Goal: Task Accomplishment & Management: Use online tool/utility

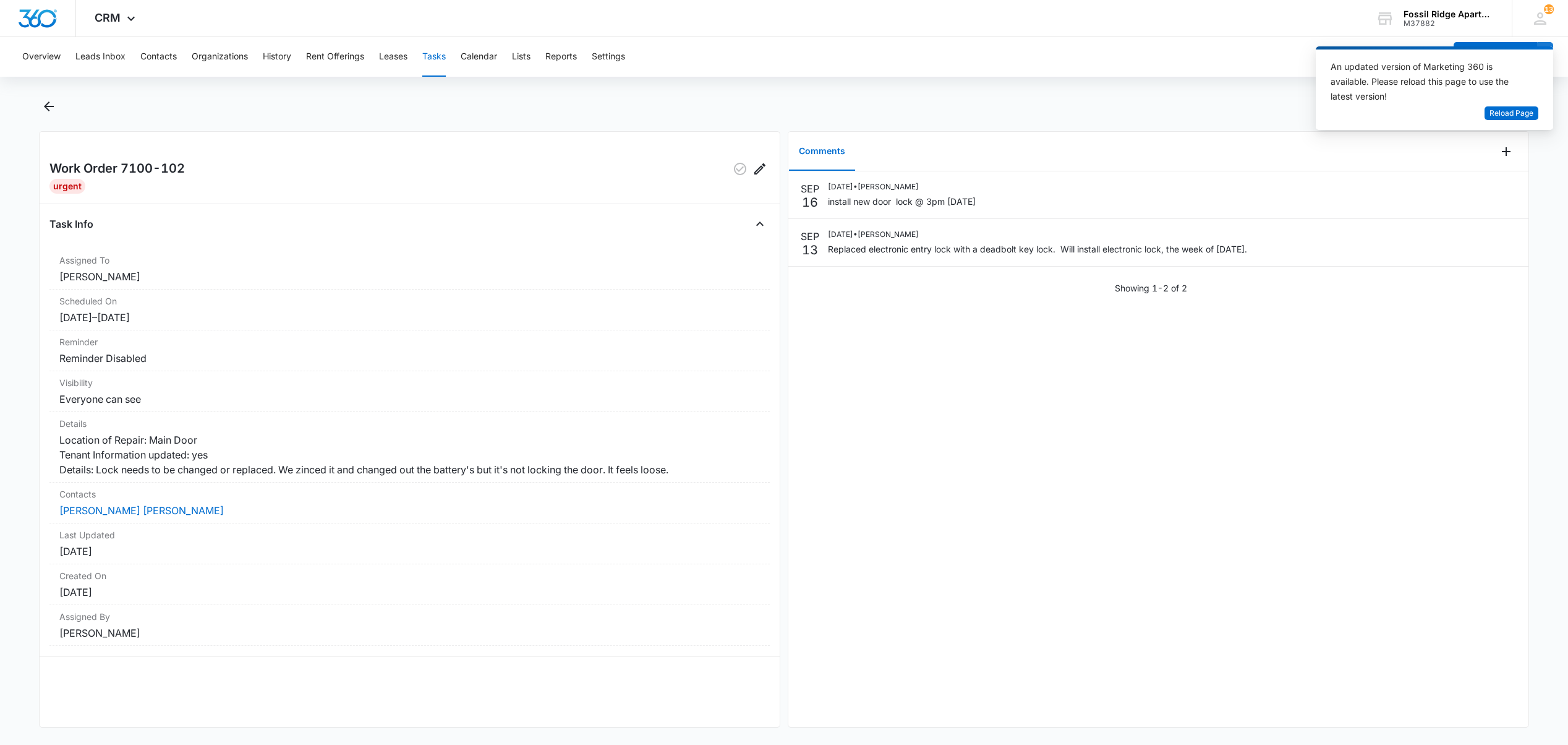
click at [432, 55] on button "Tasks" at bounding box center [434, 57] width 23 height 39
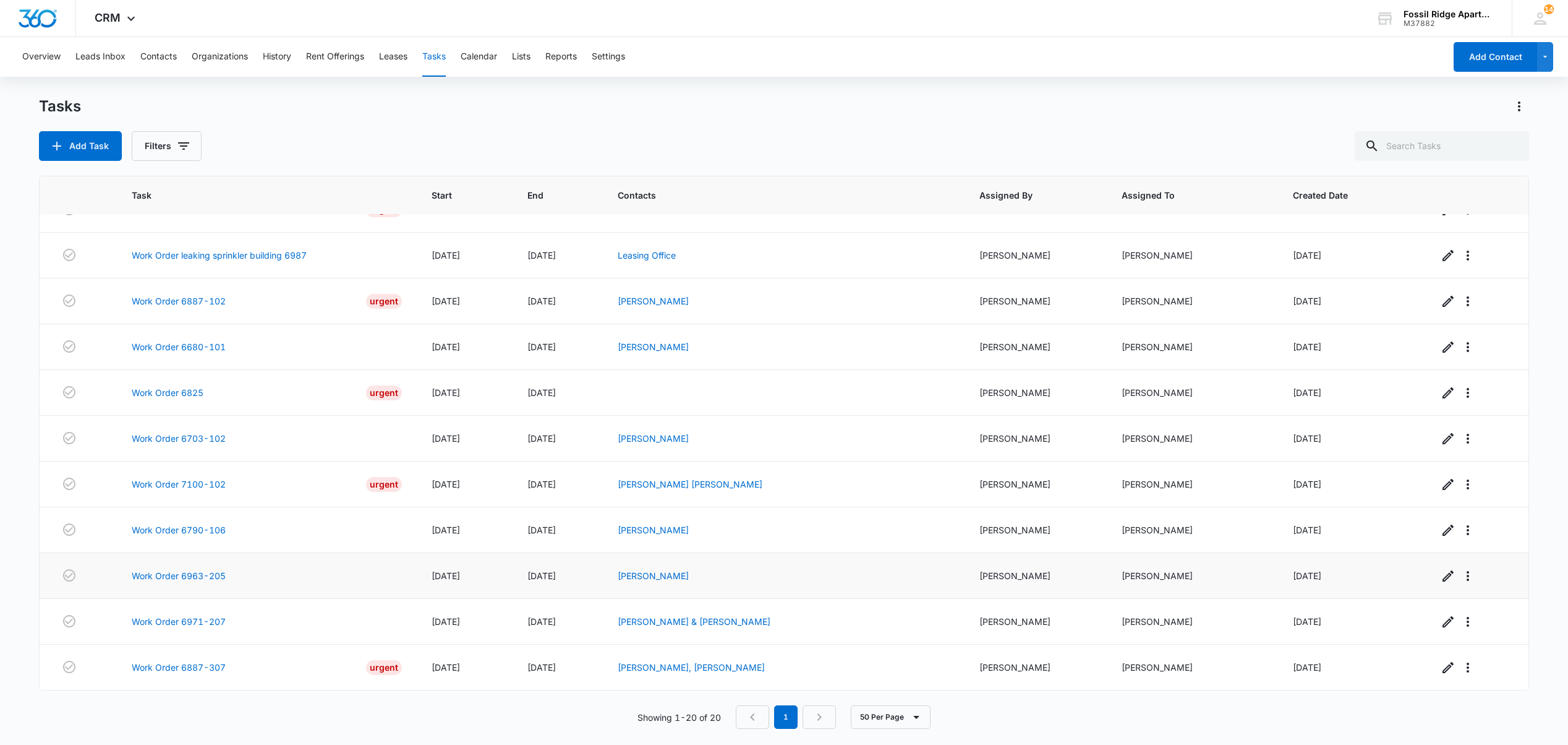
scroll to position [466, 0]
click at [197, 669] on link "Work Order 6887-307" at bounding box center [178, 667] width 94 height 13
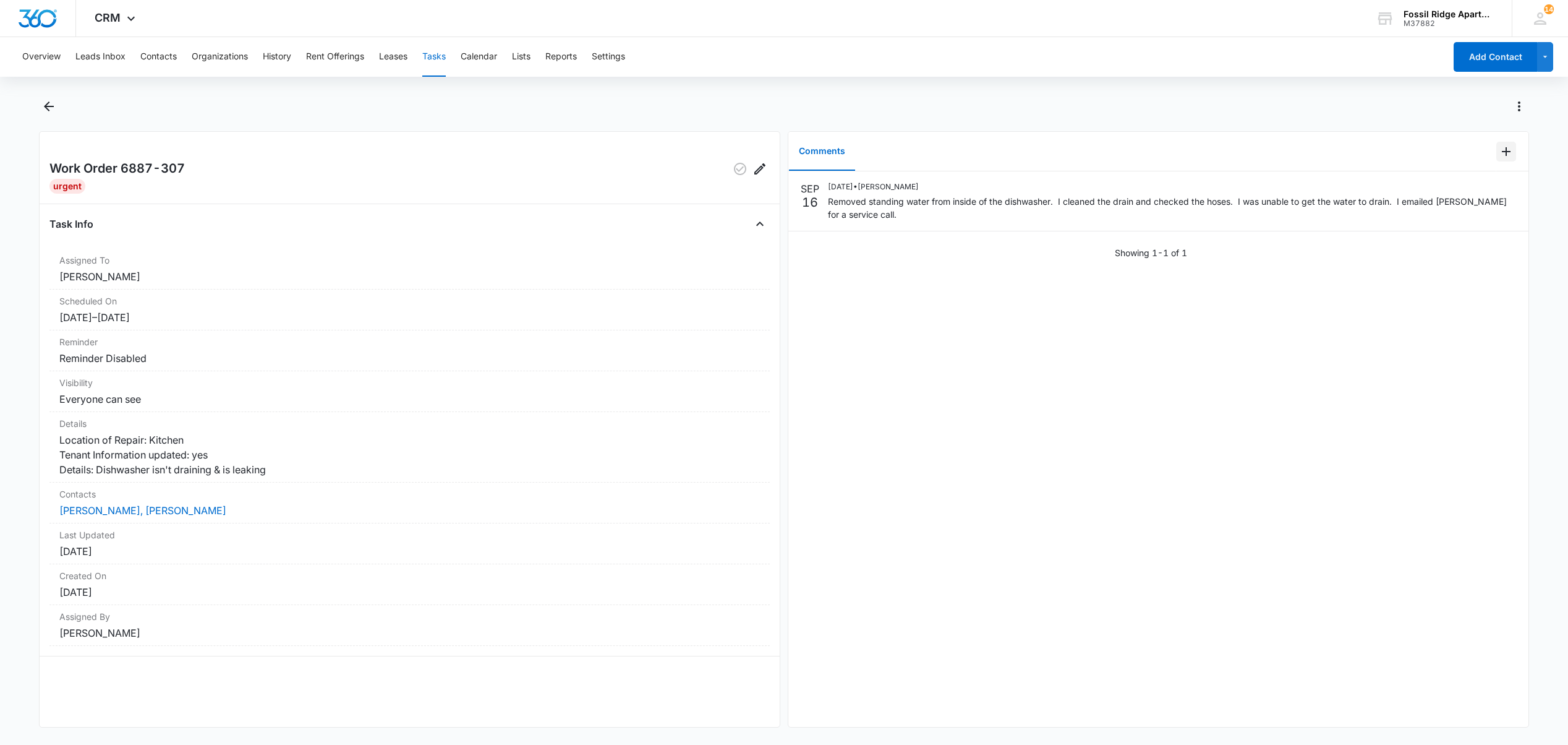
click at [1499, 147] on icon "Add Comment" at bounding box center [1506, 151] width 15 height 15
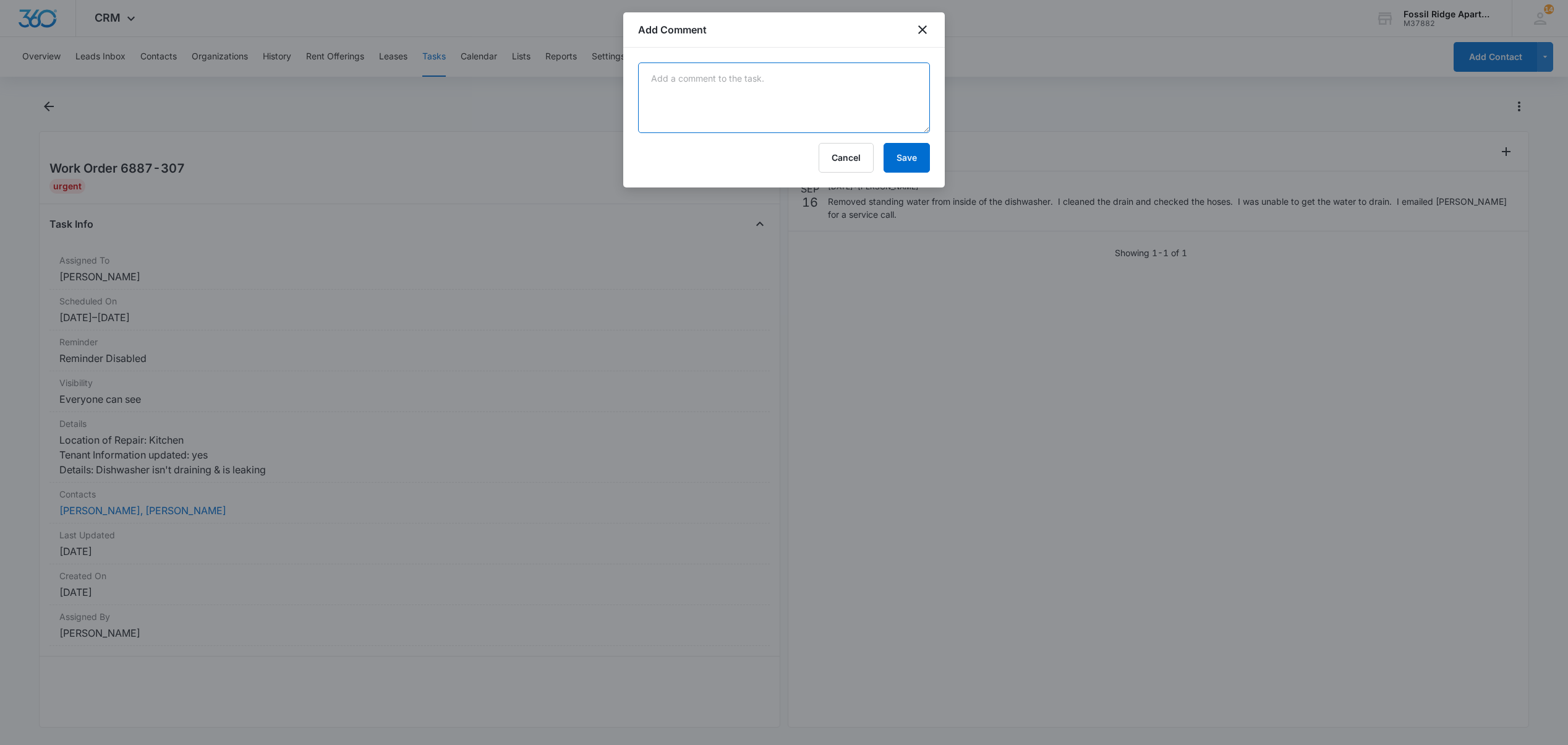
drag, startPoint x: 771, startPoint y: 77, endPoint x: 767, endPoint y: 84, distance: 8.1
click at [770, 79] on textarea at bounding box center [784, 97] width 292 height 70
type textarea "manweiler scheduled 9/17"
click at [908, 154] on button "Save" at bounding box center [907, 158] width 46 height 30
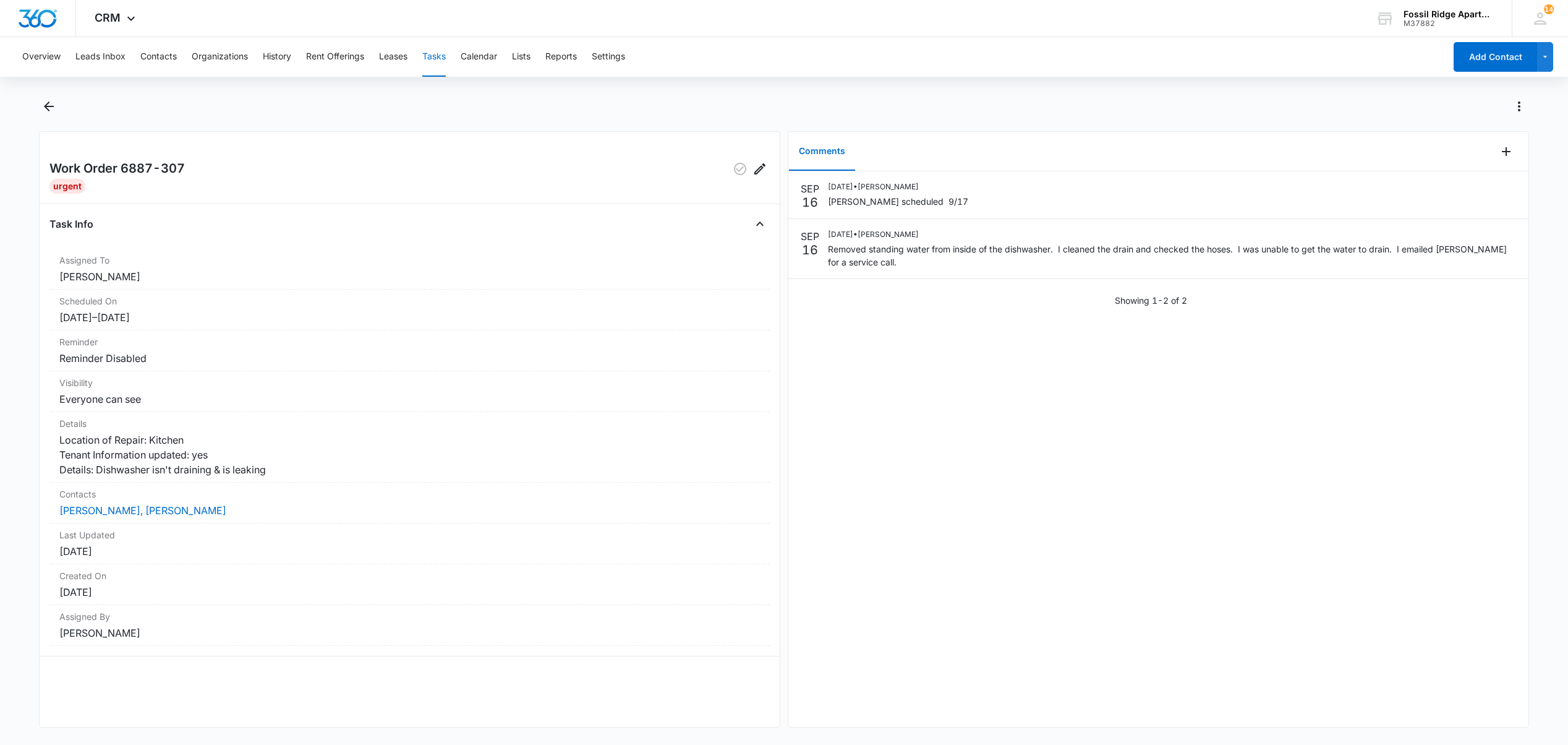
click at [442, 58] on button "Tasks" at bounding box center [434, 57] width 23 height 39
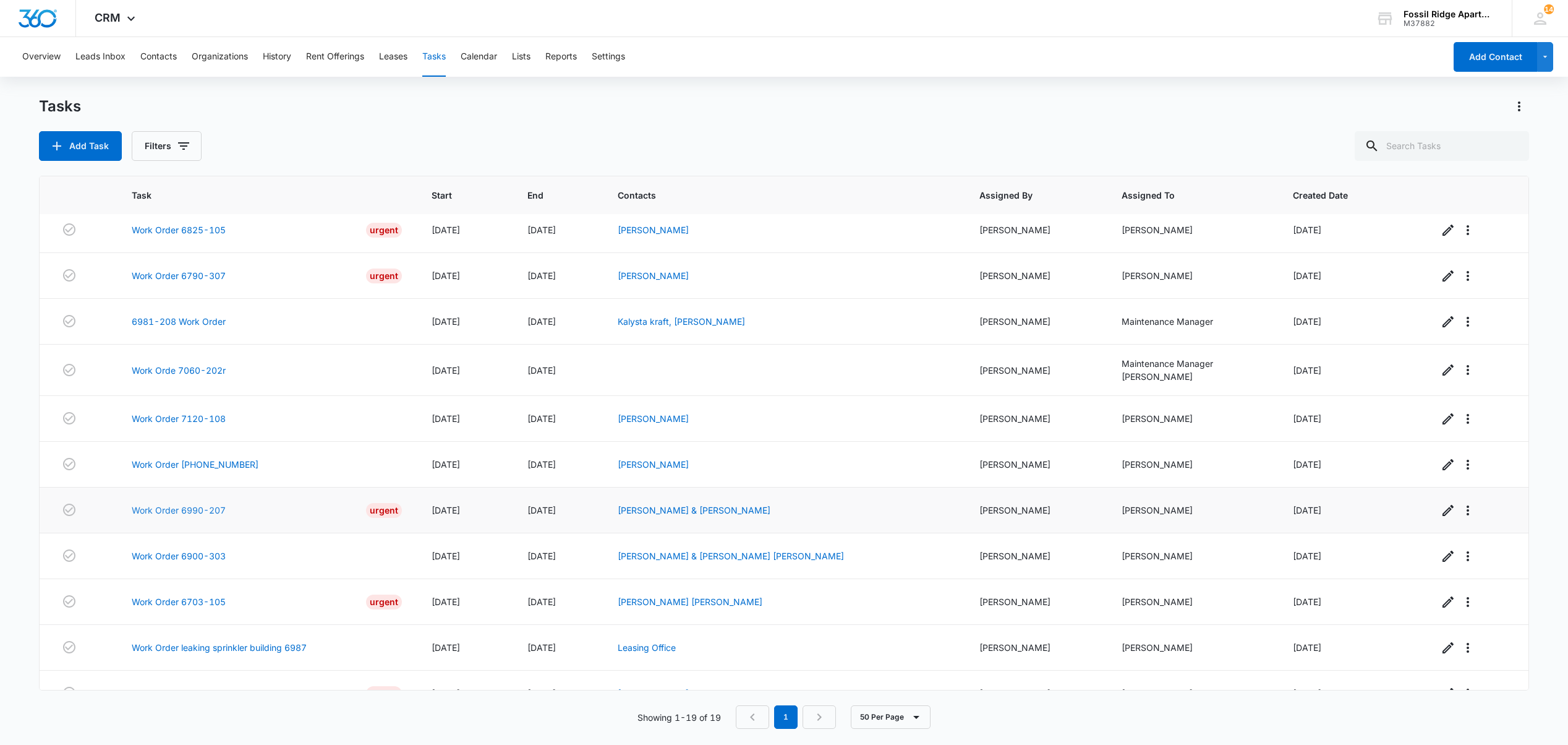
scroll to position [83, 0]
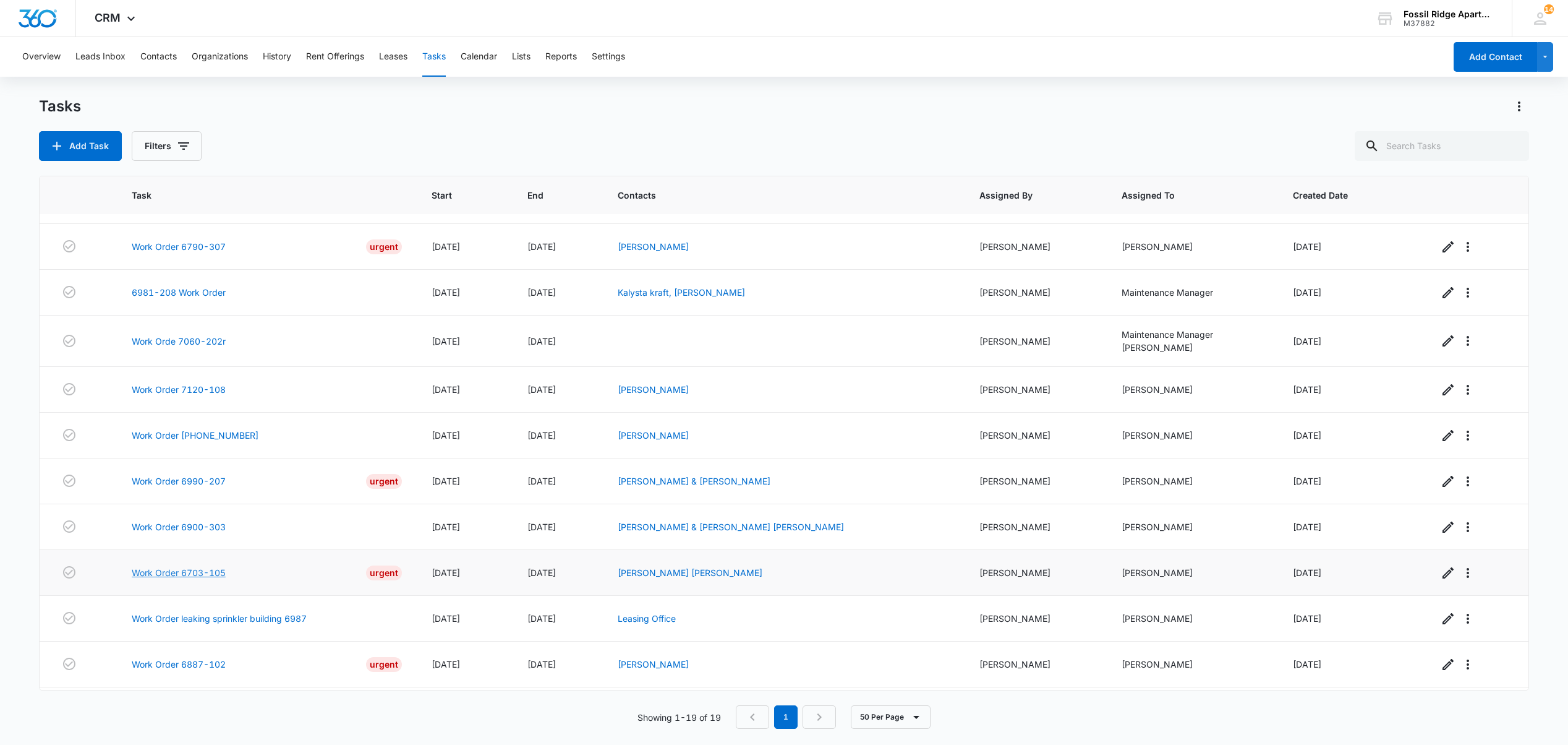
click at [204, 579] on link "Work Order 6703-105" at bounding box center [178, 572] width 94 height 13
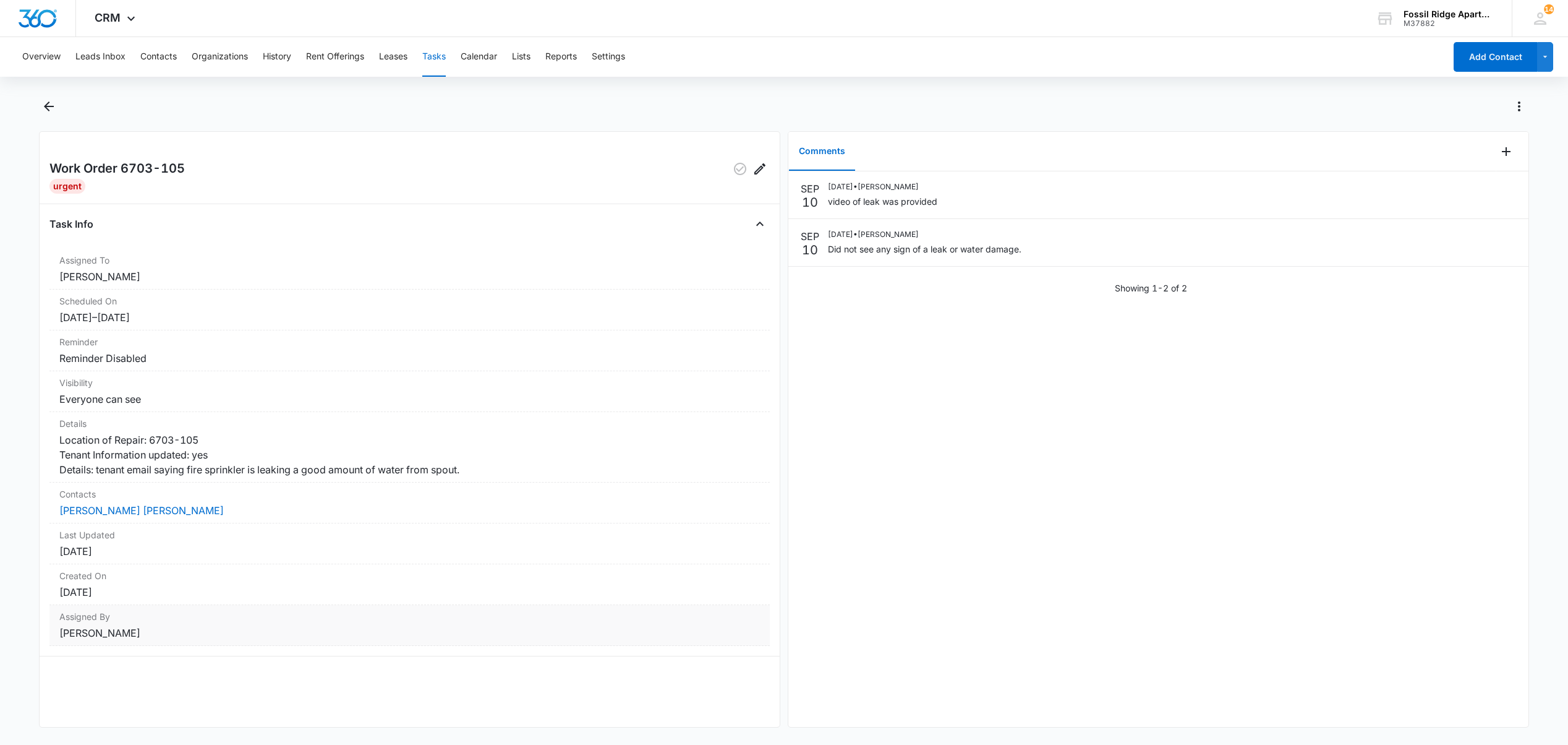
click at [684, 623] on dt "Assigned By" at bounding box center [409, 616] width 700 height 13
drag, startPoint x: 691, startPoint y: 250, endPoint x: 675, endPoint y: 280, distance: 34.0
click at [686, 262] on div "Task Info Assigned To Leotis Johnson Scheduled On 9/9/25 – 9/9/25 Reminder Remi…" at bounding box center [409, 435] width 721 height 442
click at [878, 396] on div "SEP 10 09/10/2025 • Jessica Apostolou video of leak was provided SEP 10 09/10/2…" at bounding box center [1159, 449] width 740 height 556
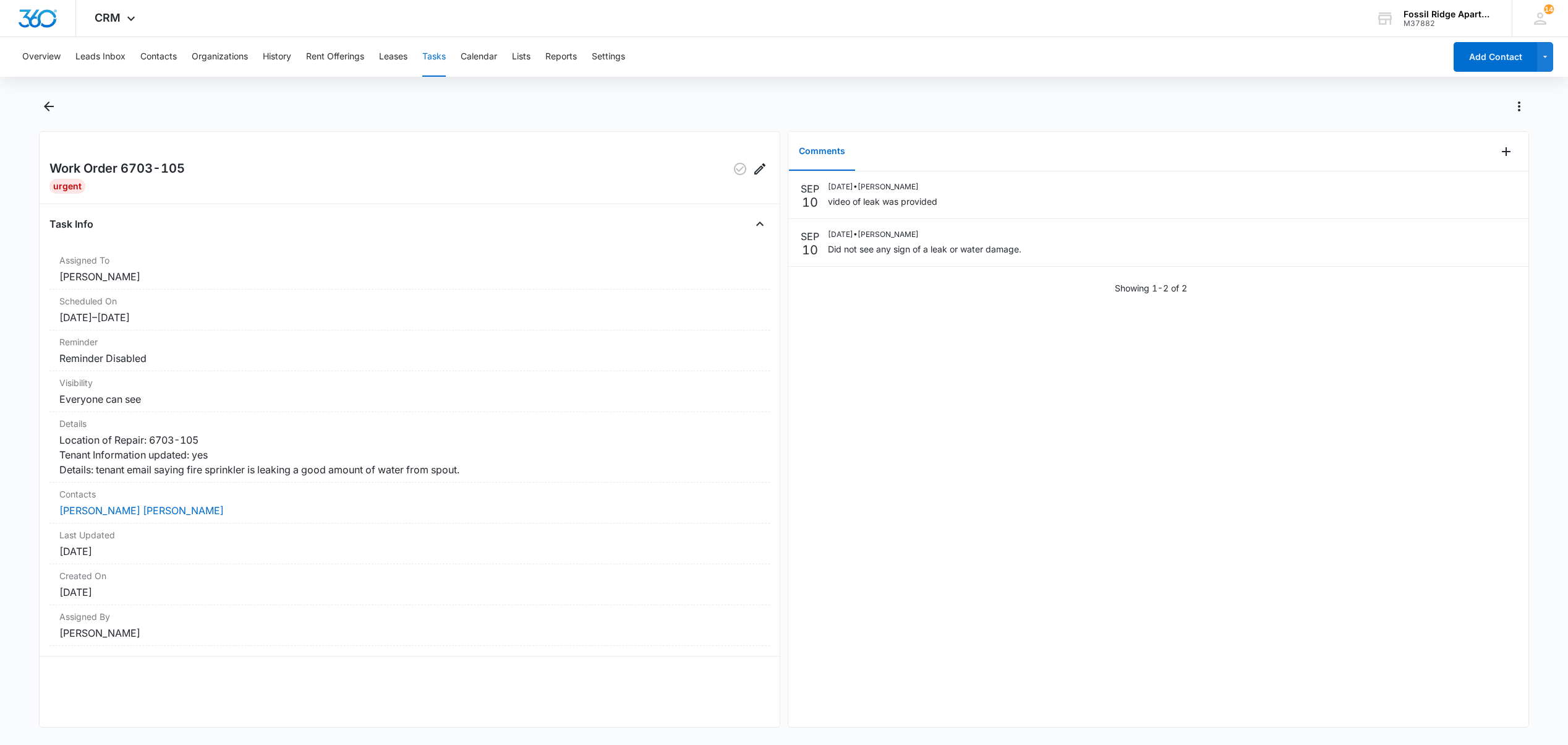
click at [879, 396] on div "SEP 10 09/10/2025 • Jessica Apostolou video of leak was provided SEP 10 09/10/2…" at bounding box center [1159, 449] width 740 height 556
drag, startPoint x: 879, startPoint y: 396, endPoint x: 909, endPoint y: 387, distance: 31.3
click at [908, 387] on div "SEP 10 09/10/2025 • Jessica Apostolou video of leak was provided SEP 10 09/10/2…" at bounding box center [1159, 449] width 740 height 556
click at [909, 387] on div "SEP 10 09/10/2025 • Jessica Apostolou video of leak was provided SEP 10 09/10/2…" at bounding box center [1159, 449] width 740 height 556
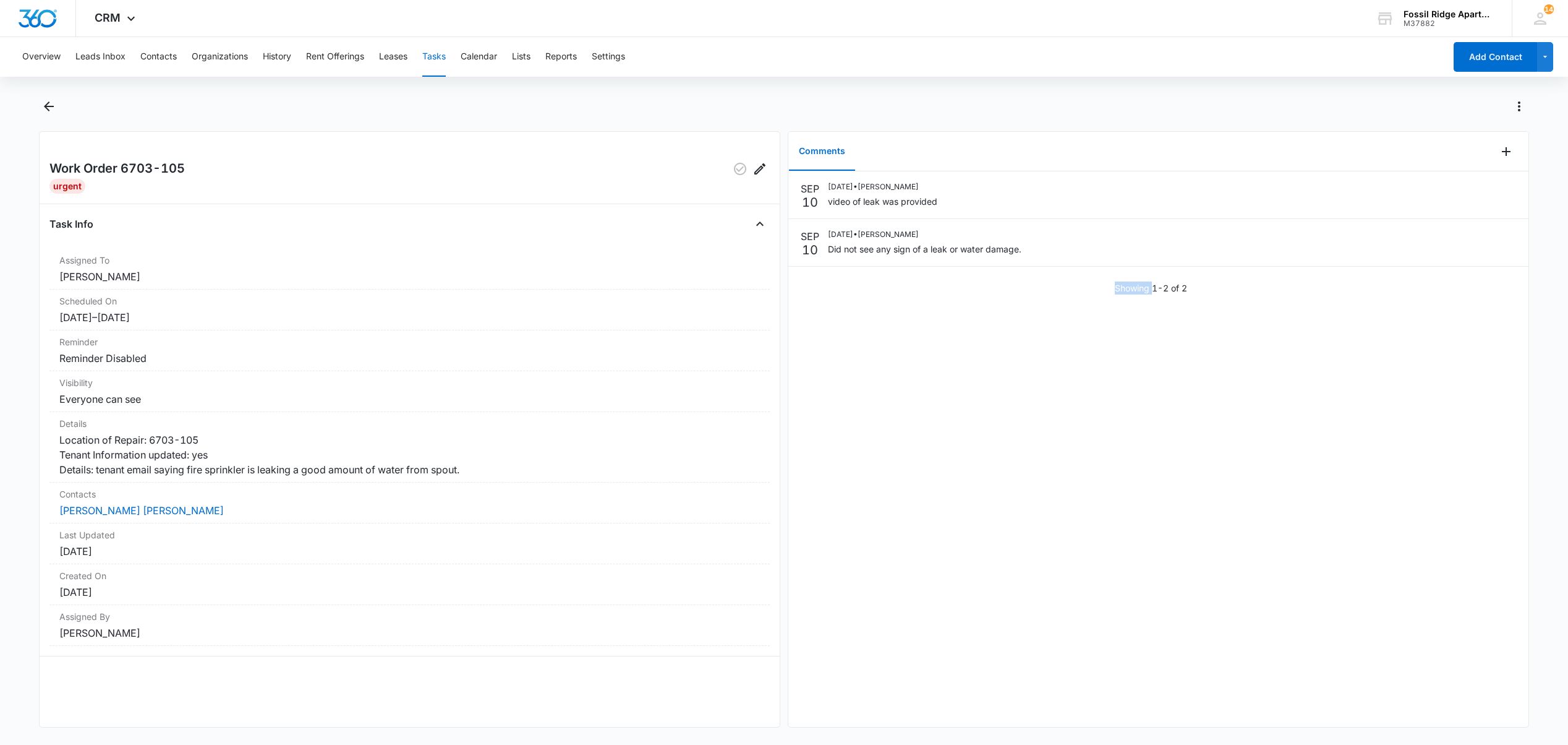
click at [909, 387] on div "SEP 10 09/10/2025 • Jessica Apostolou video of leak was provided SEP 10 09/10/2…" at bounding box center [1159, 449] width 740 height 556
drag, startPoint x: 909, startPoint y: 387, endPoint x: 901, endPoint y: 392, distance: 9.4
click at [901, 392] on div "SEP 10 09/10/2025 • Jessica Apostolou video of leak was provided SEP 10 09/10/2…" at bounding box center [1159, 449] width 740 height 556
click at [884, 391] on div "SEP 10 09/10/2025 • Jessica Apostolou video of leak was provided SEP 10 09/10/2…" at bounding box center [1159, 449] width 740 height 556
click at [884, 391] on div "SEP 10 09/10/2025 • Jessica Apostolou video of leak was provided SEP 10 09/10/2…" at bounding box center [1159, 449] width 740 height 556
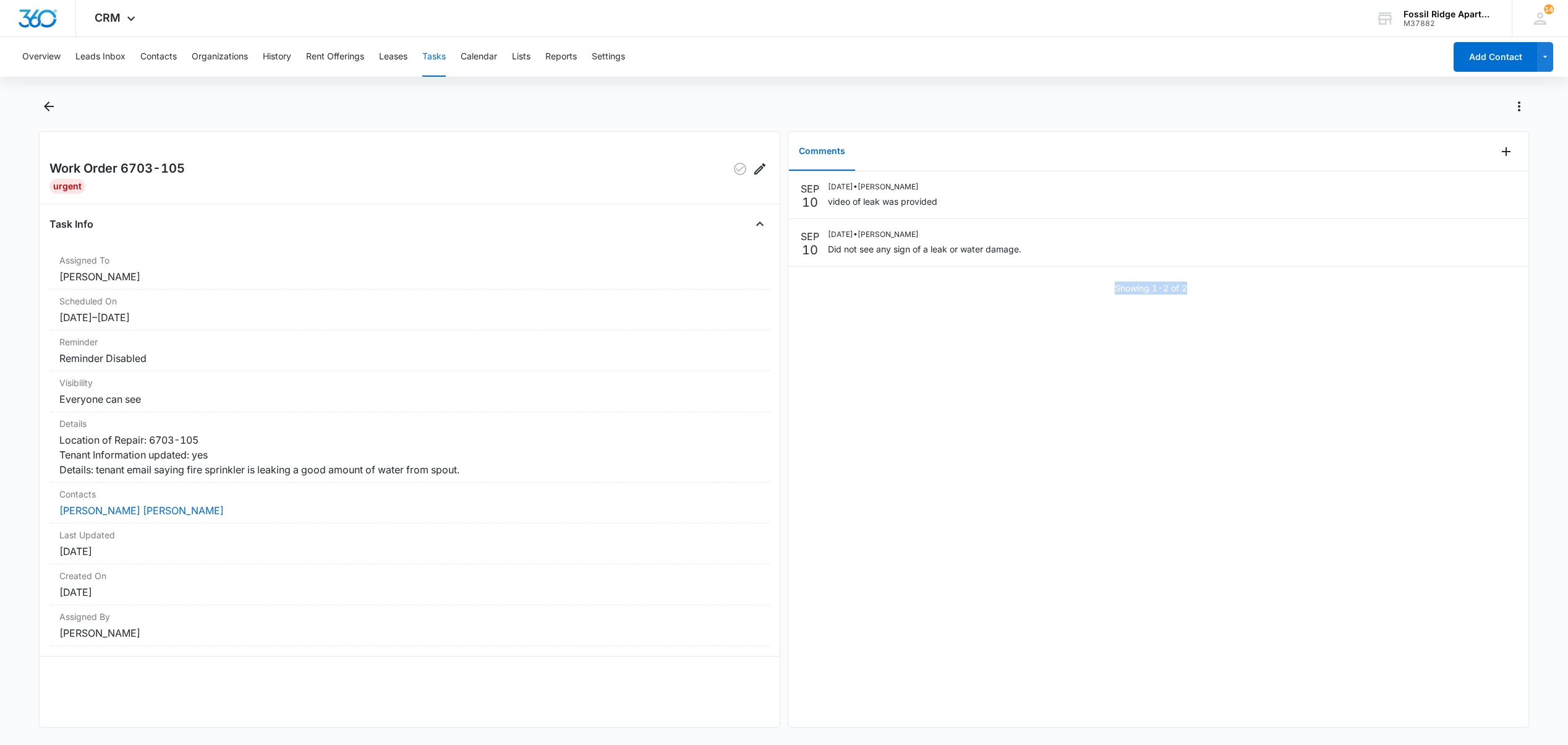
click at [883, 391] on div "SEP 10 09/10/2025 • Jessica Apostolou video of leak was provided SEP 10 09/10/2…" at bounding box center [1159, 449] width 740 height 556
drag, startPoint x: 1003, startPoint y: 296, endPoint x: 451, endPoint y: 733, distance: 704.0
click at [451, 728] on div "Work Order 6703-105 Urgent Task Info Assigned To Leotis Johnson Scheduled On 9/…" at bounding box center [783, 419] width 1489 height 646
drag, startPoint x: 938, startPoint y: 283, endPoint x: 927, endPoint y: 312, distance: 31.0
click at [938, 285] on div "Showing 1-2 of 2" at bounding box center [1159, 288] width 740 height 13
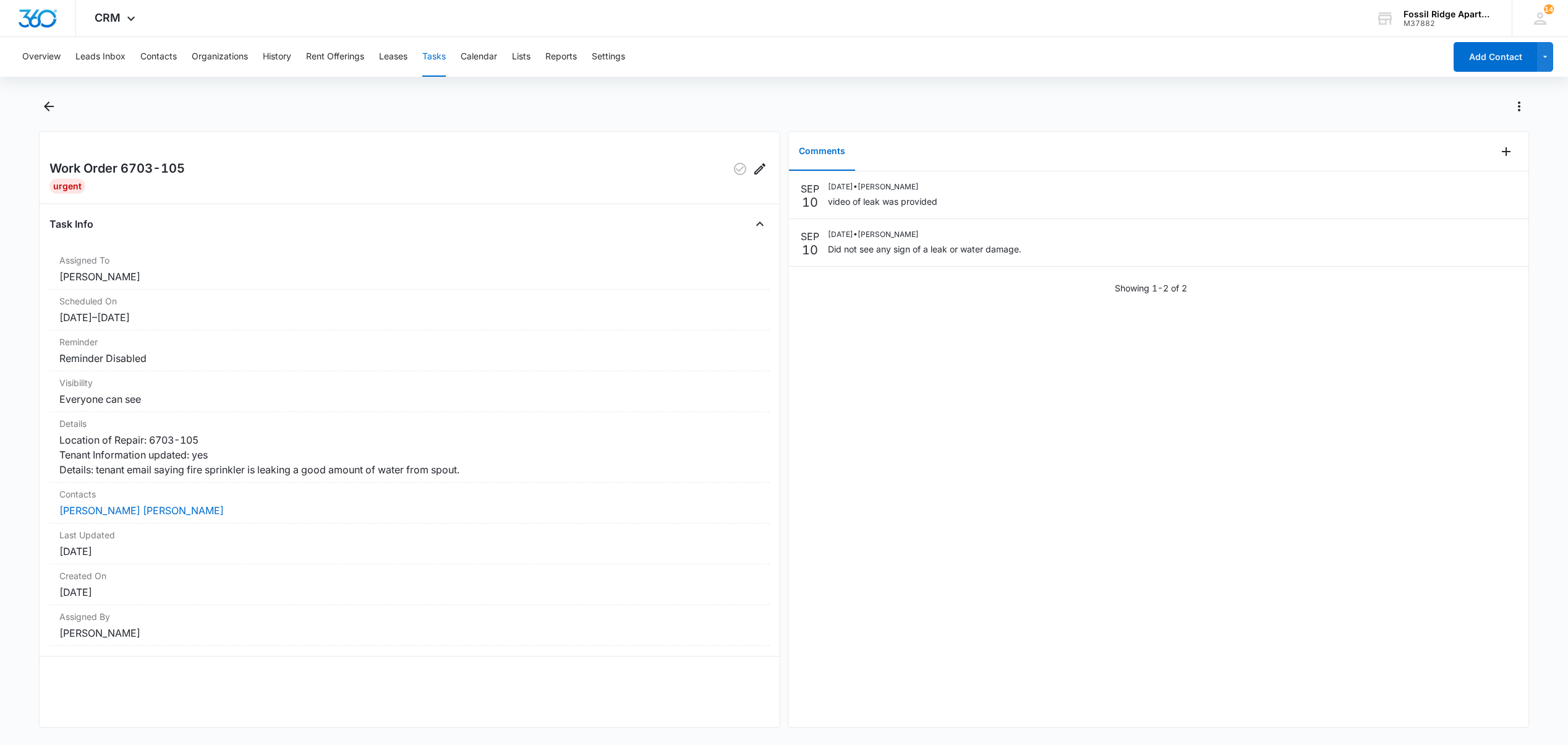
click at [870, 392] on div "SEP 10 09/10/2025 • Jessica Apostolou video of leak was provided SEP 10 09/10/2…" at bounding box center [1159, 449] width 740 height 556
click at [873, 392] on div "SEP 10 09/10/2025 • Jessica Apostolou video of leak was provided SEP 10 09/10/2…" at bounding box center [1159, 449] width 740 height 556
click at [864, 391] on div "SEP 10 09/10/2025 • Jessica Apostolou video of leak was provided SEP 10 09/10/2…" at bounding box center [1159, 449] width 740 height 556
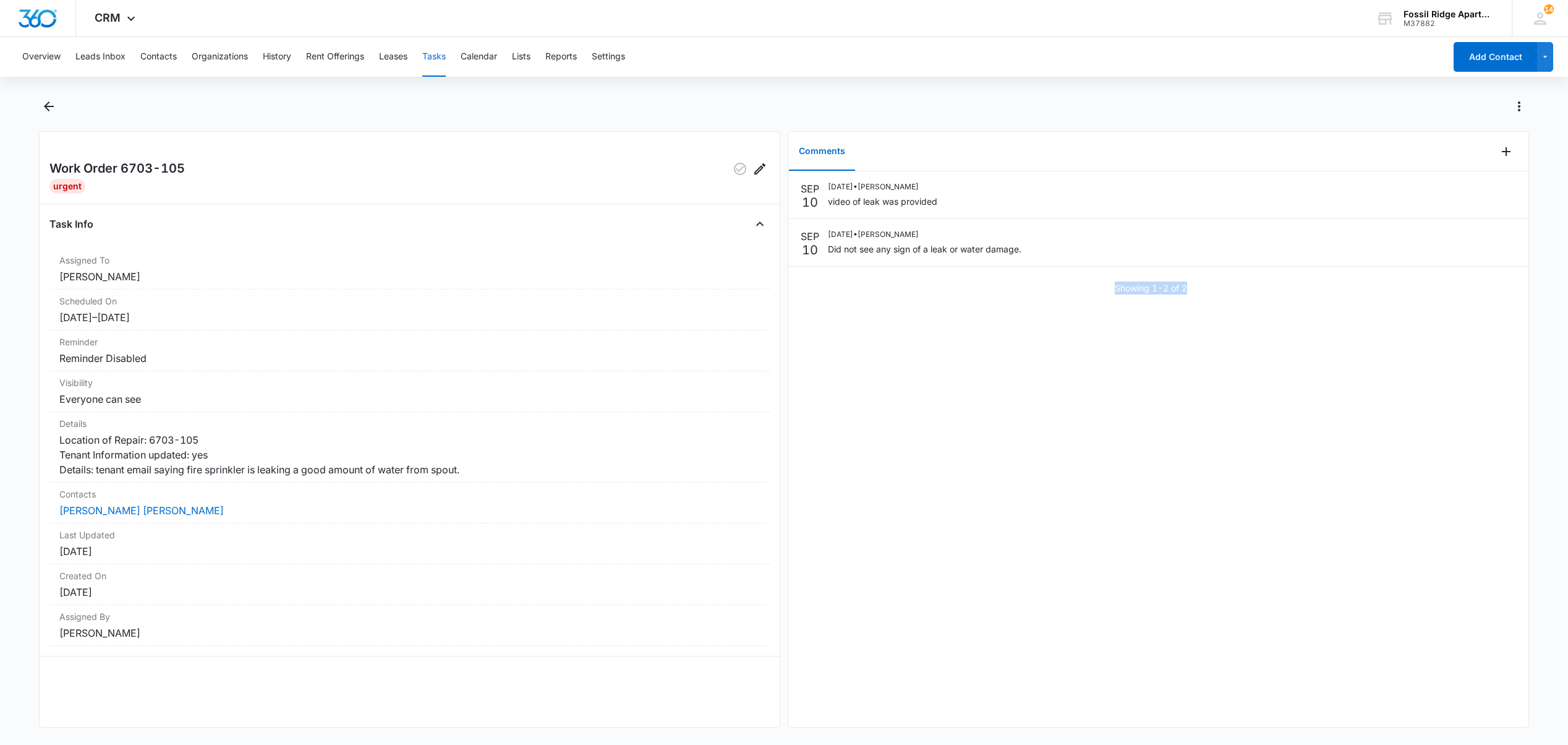
click at [864, 391] on div "SEP 10 09/10/2025 • Jessica Apostolou video of leak was provided SEP 10 09/10/2…" at bounding box center [1159, 449] width 740 height 556
click at [898, 396] on div "SEP 10 09/10/2025 • Jessica Apostolou video of leak was provided SEP 10 09/10/2…" at bounding box center [1159, 449] width 740 height 556
click at [896, 396] on div "SEP 10 09/10/2025 • Jessica Apostolou video of leak was provided SEP 10 09/10/2…" at bounding box center [1159, 449] width 740 height 556
click at [894, 396] on div "SEP 10 09/10/2025 • Jessica Apostolou video of leak was provided SEP 10 09/10/2…" at bounding box center [1159, 449] width 740 height 556
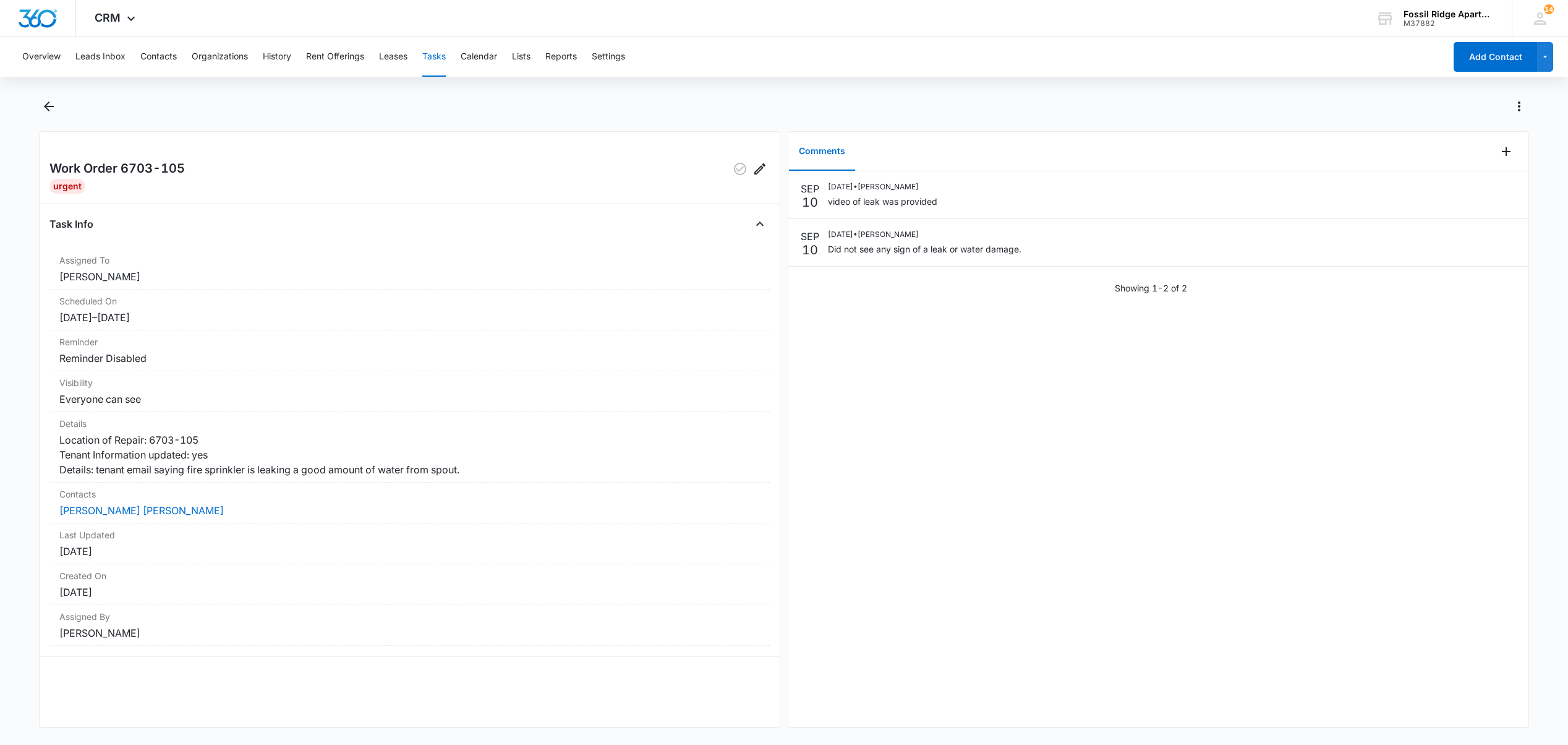
click at [1113, 107] on div at bounding box center [797, 106] width 1463 height 20
click at [1100, 100] on div at bounding box center [797, 106] width 1463 height 20
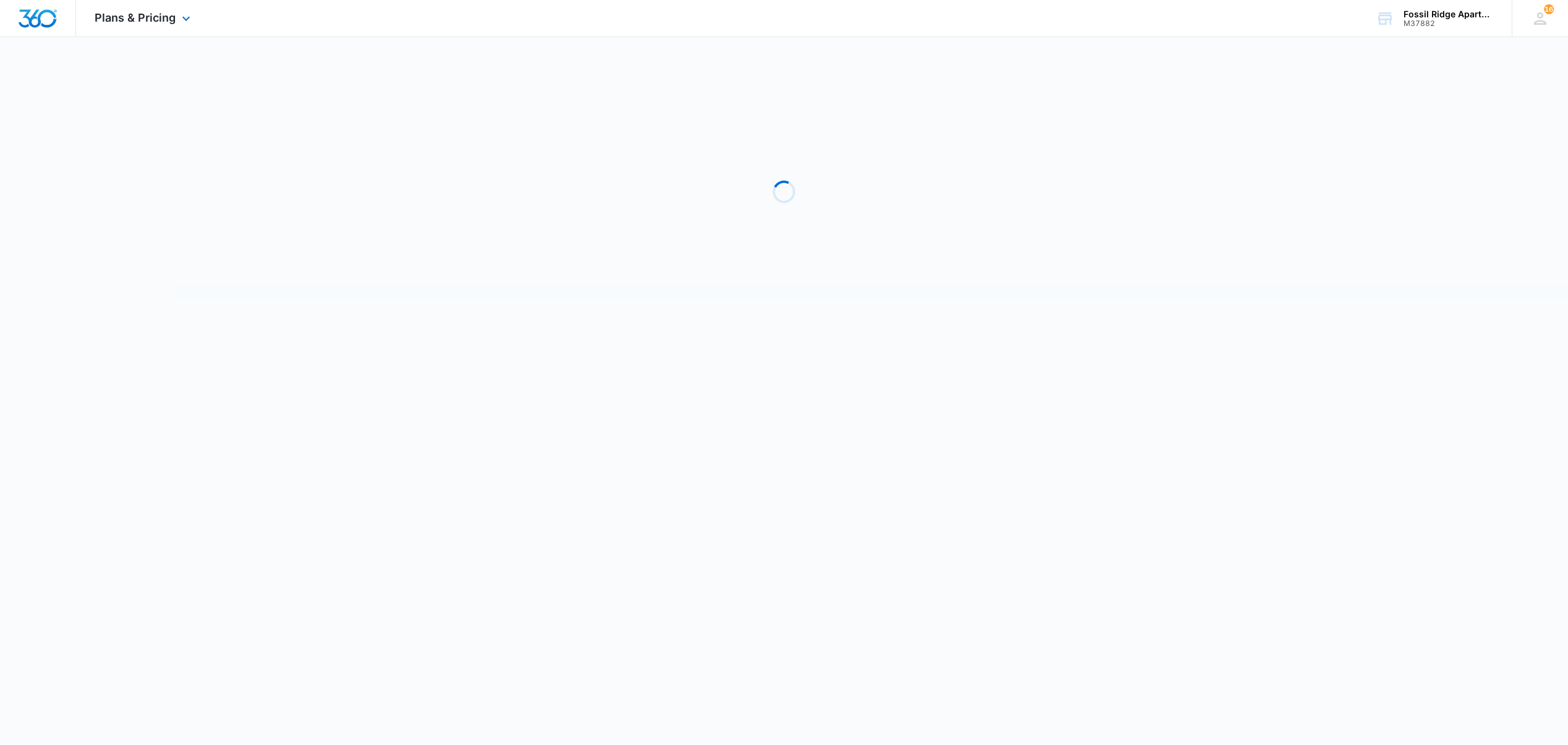
click at [18, 0] on div at bounding box center [38, 18] width 76 height 36
click at [20, 20] on img "Dashboard" at bounding box center [37, 18] width 39 height 18
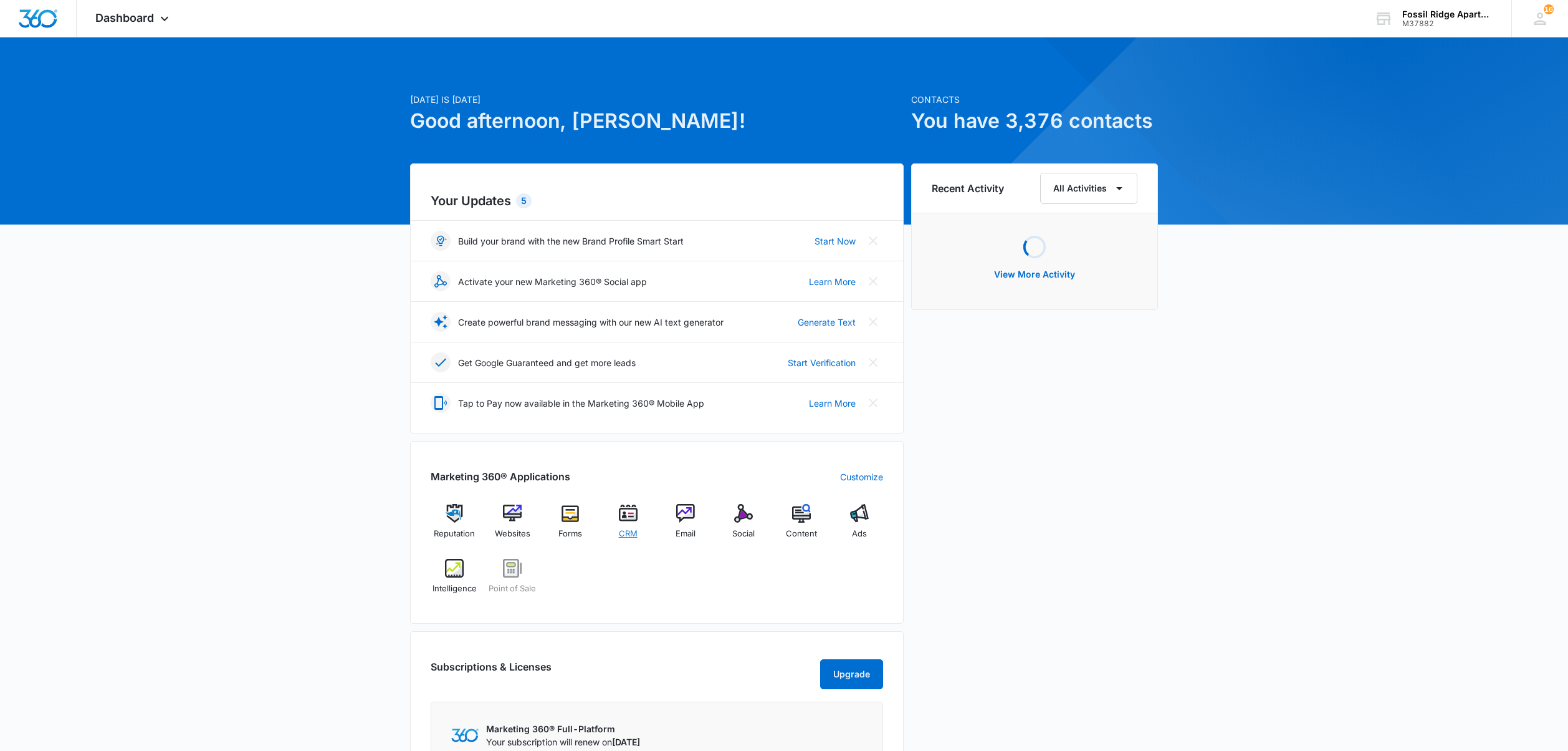
click at [629, 519] on img at bounding box center [628, 513] width 19 height 19
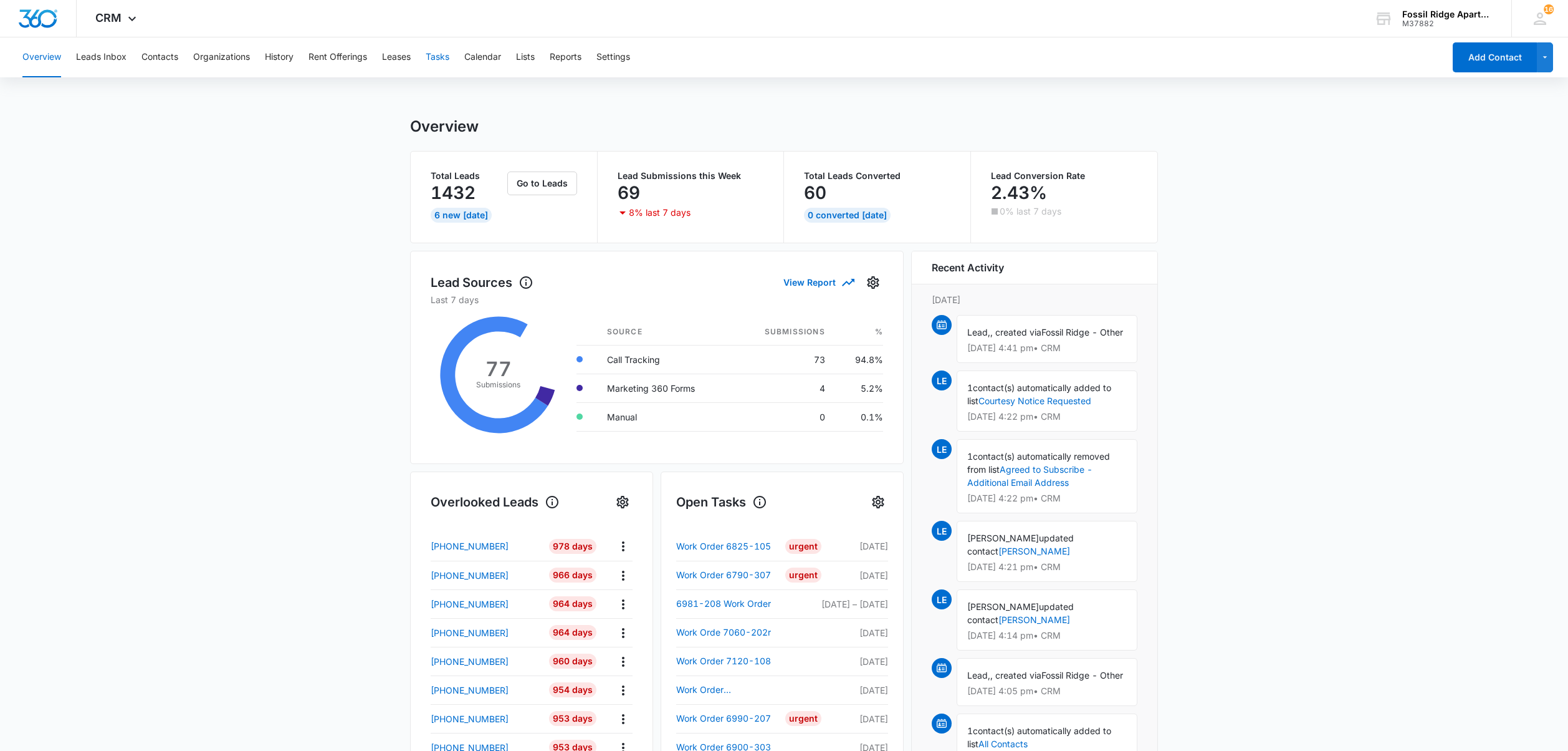
click at [430, 54] on button "Tasks" at bounding box center [437, 57] width 24 height 40
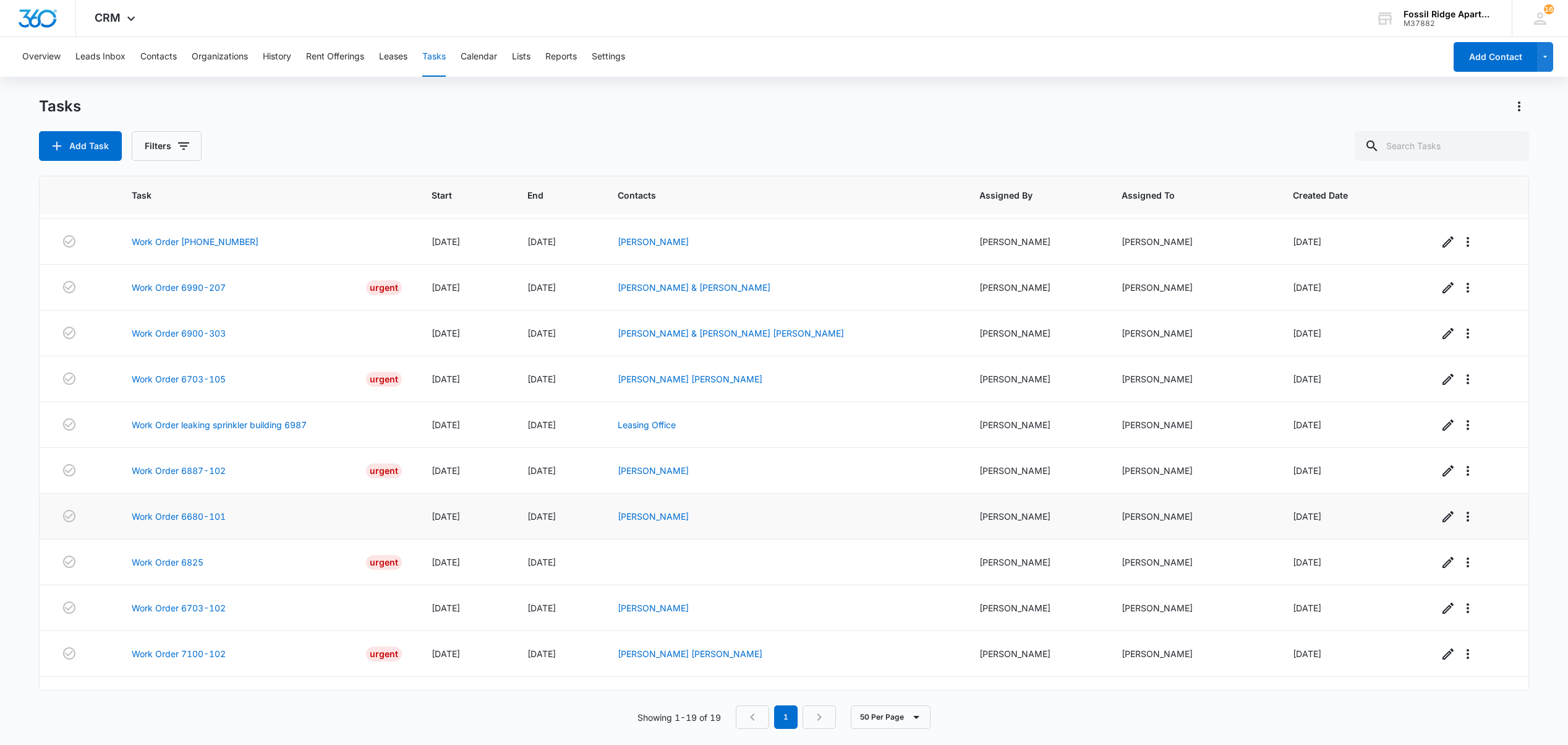
scroll to position [248, 0]
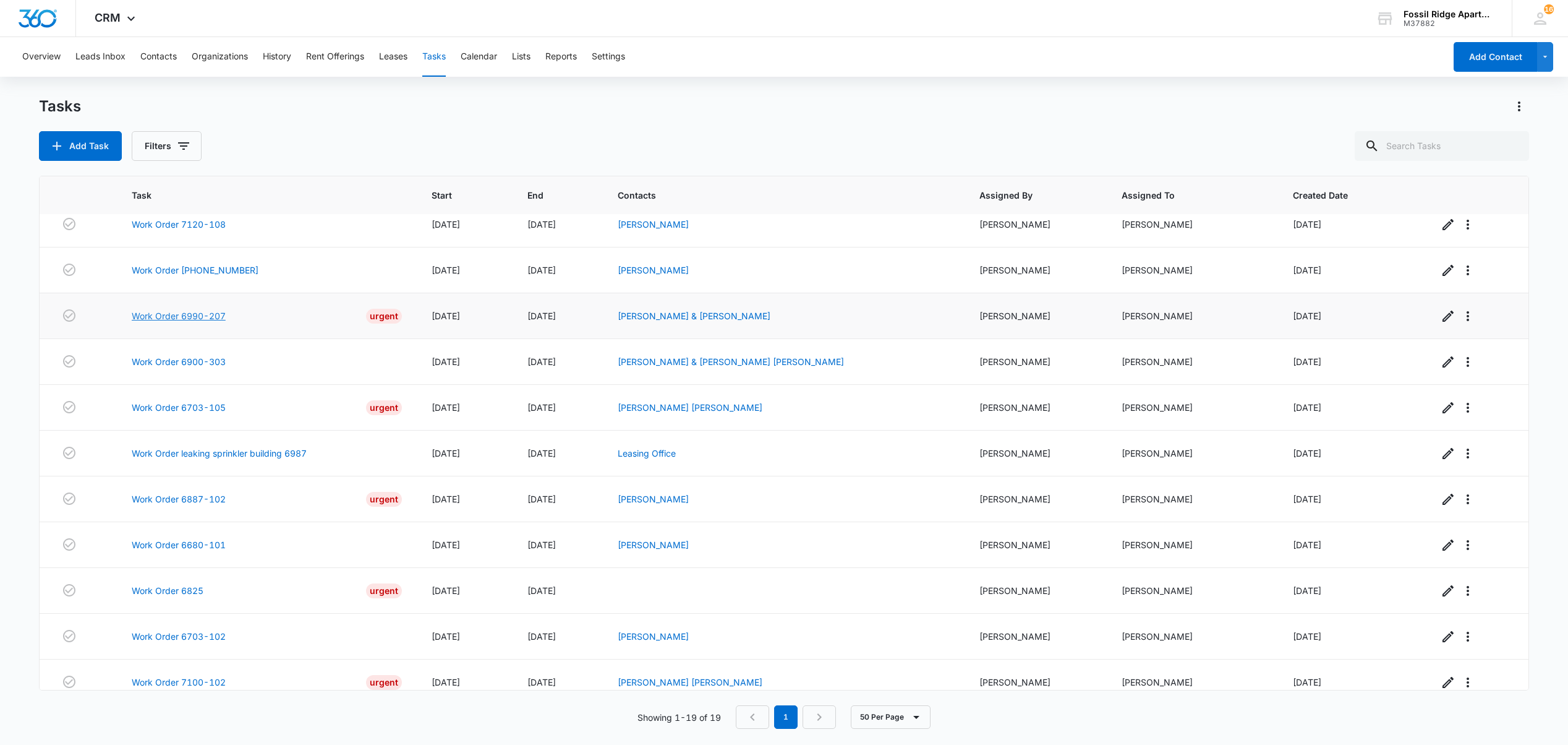
click at [203, 322] on link "Work Order 6990-207" at bounding box center [178, 316] width 94 height 13
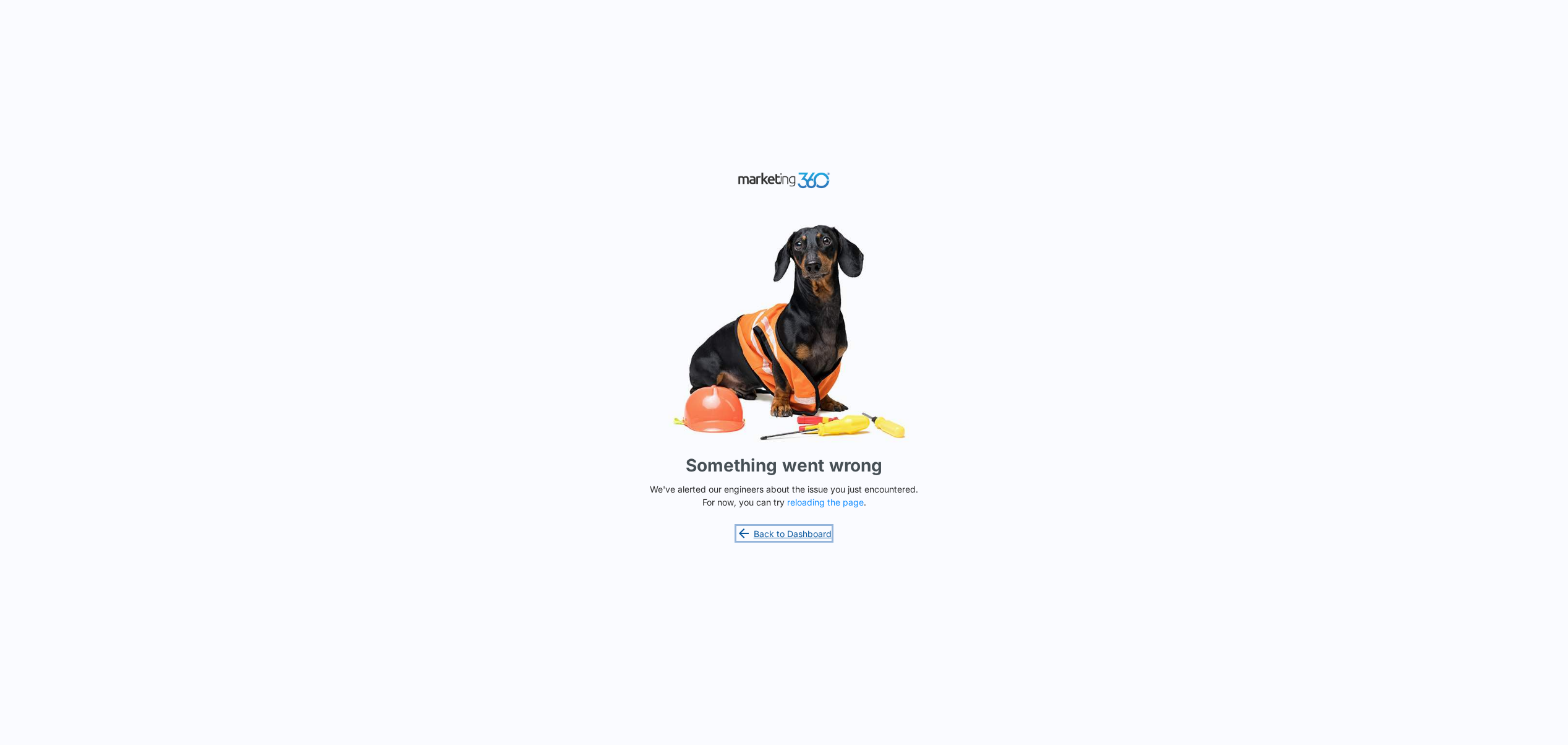
click at [792, 532] on link "Back to Dashboard" at bounding box center [784, 533] width 95 height 15
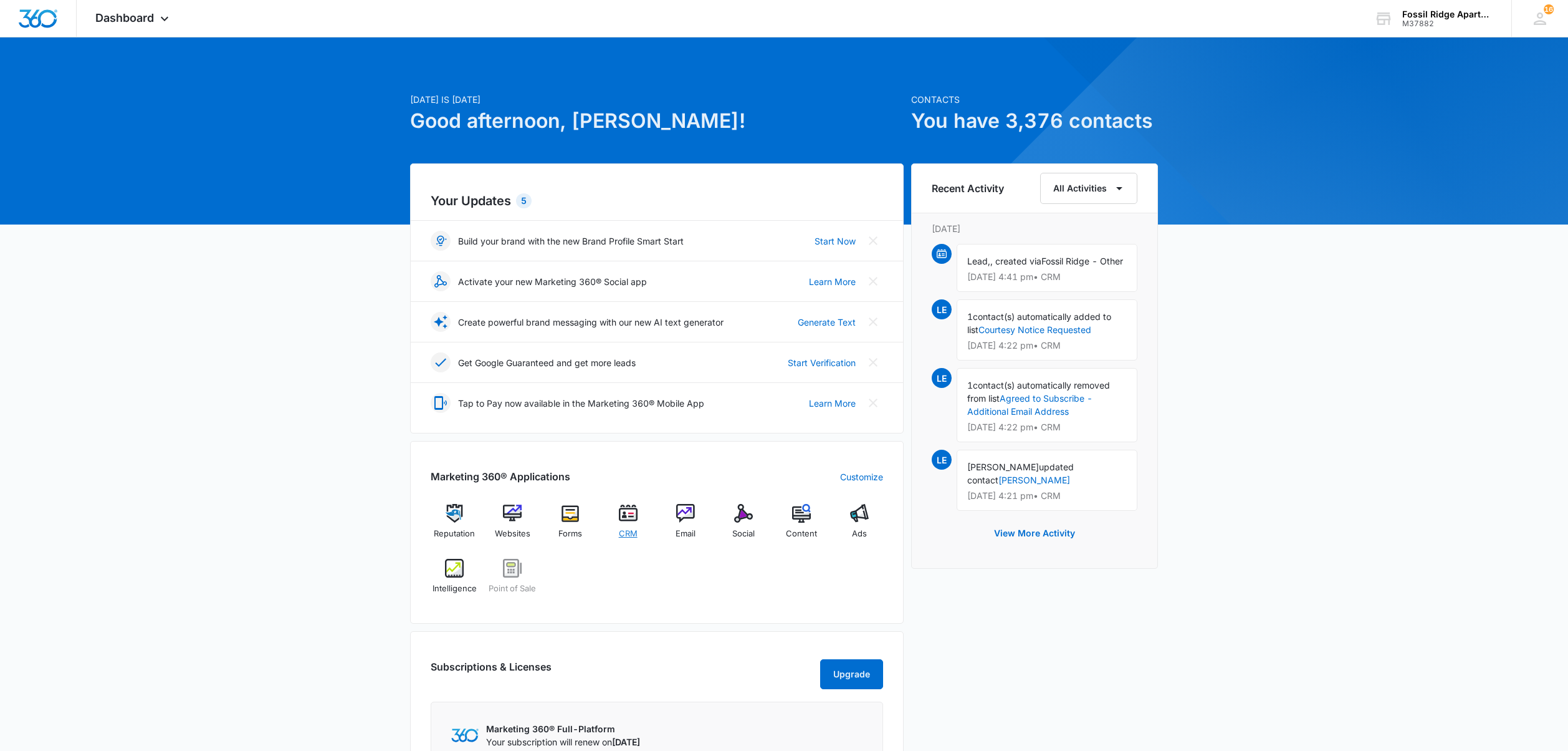
click at [630, 516] on img at bounding box center [628, 513] width 19 height 19
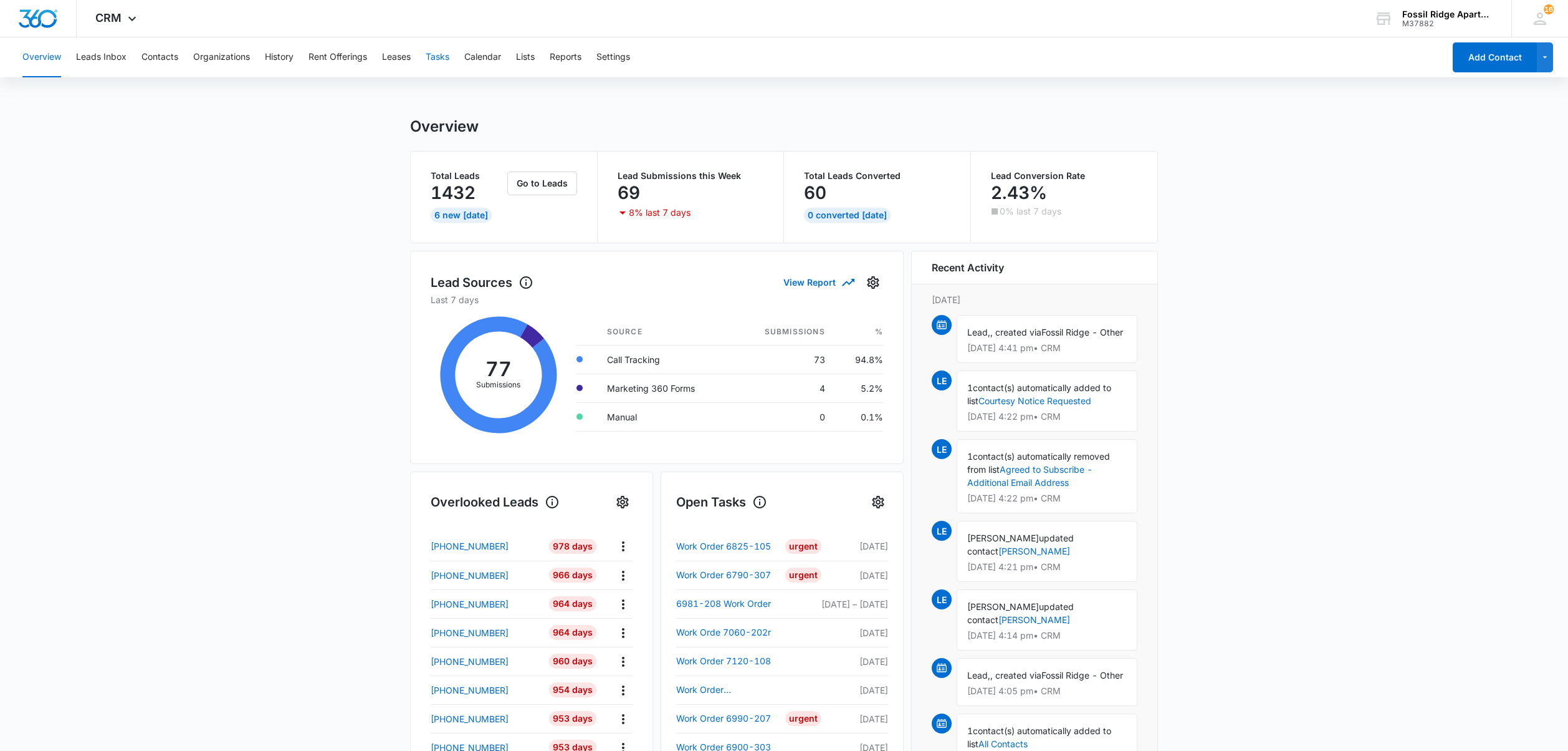
click at [436, 52] on button "Tasks" at bounding box center [437, 57] width 24 height 40
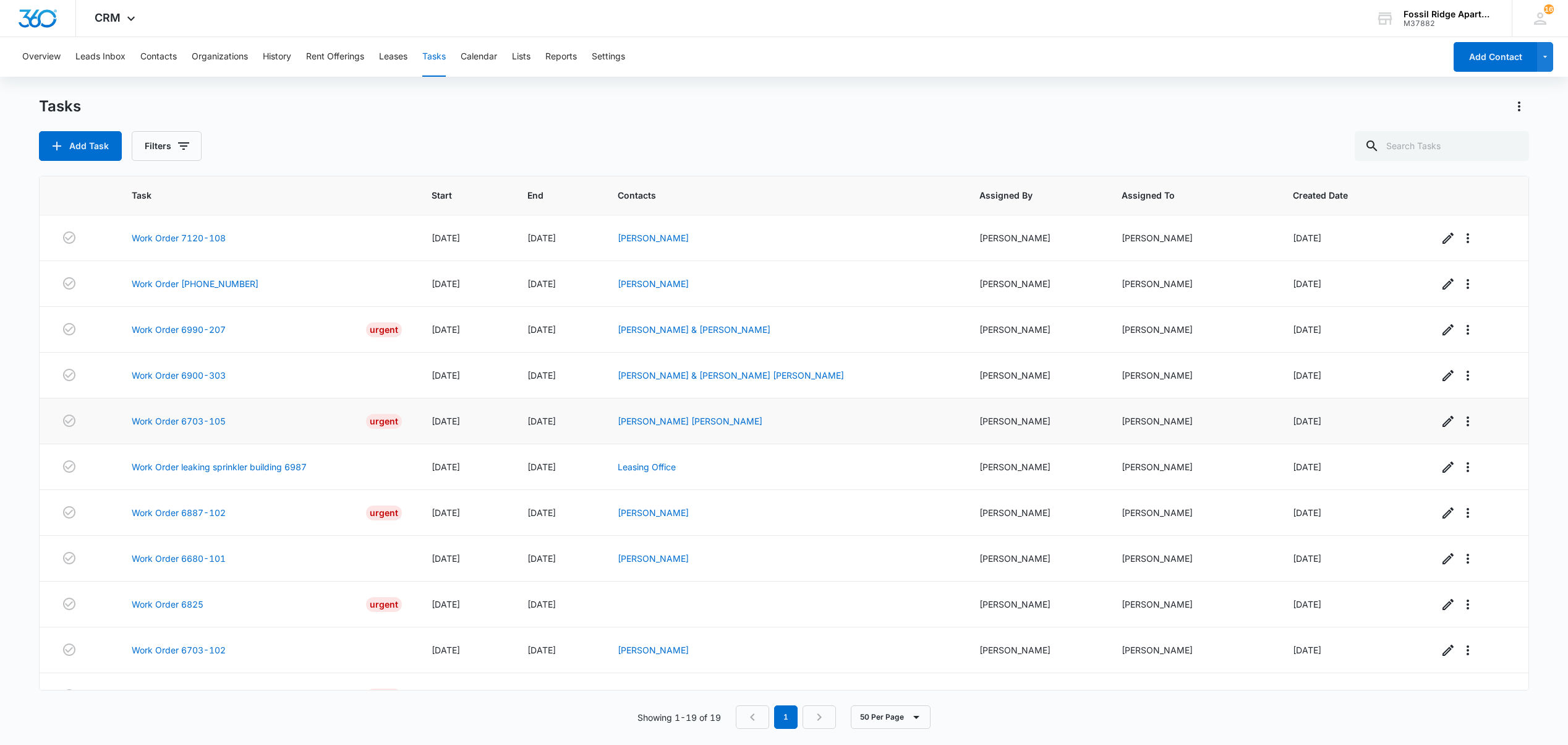
scroll to position [248, 0]
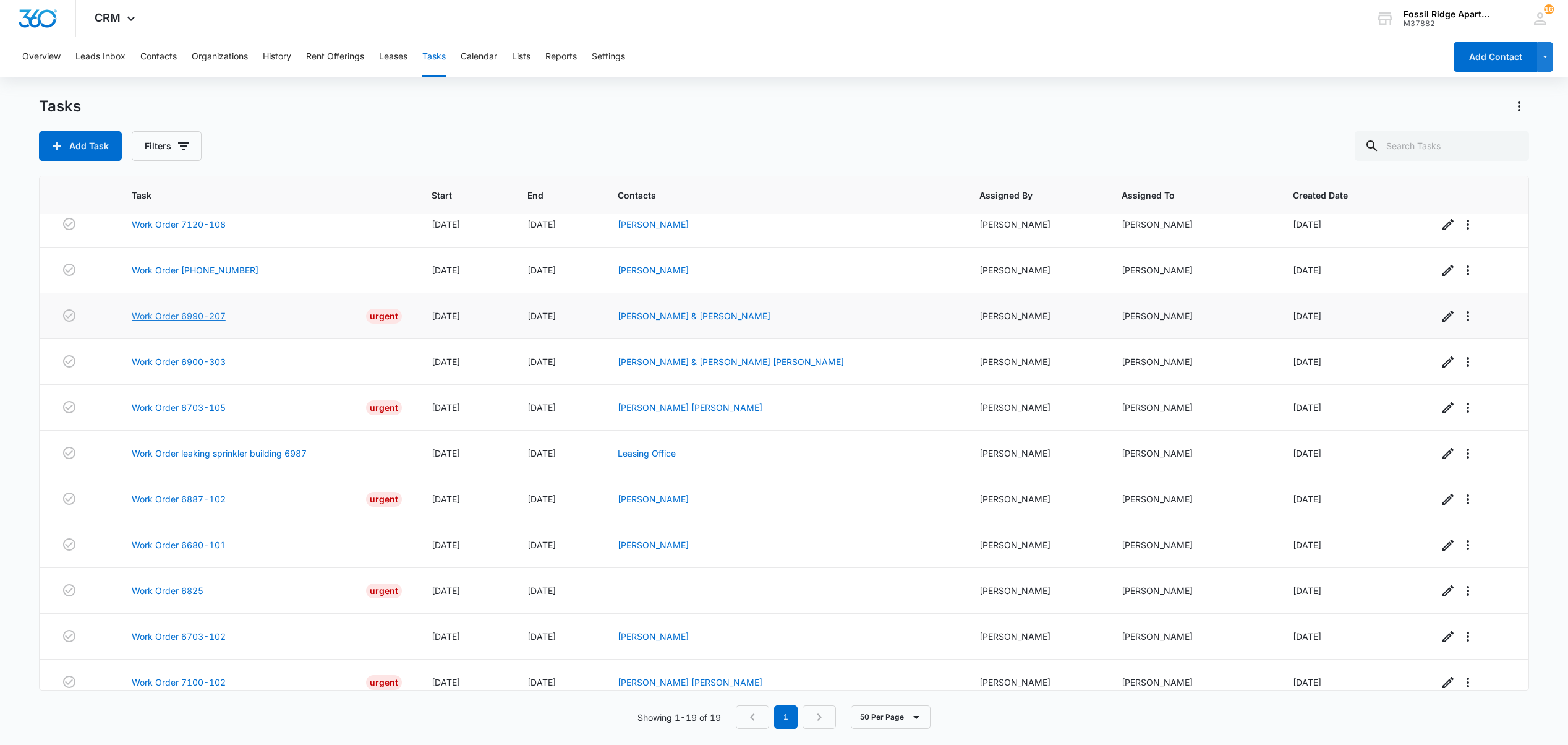
click at [180, 319] on link "Work Order 6990-207" at bounding box center [178, 316] width 94 height 13
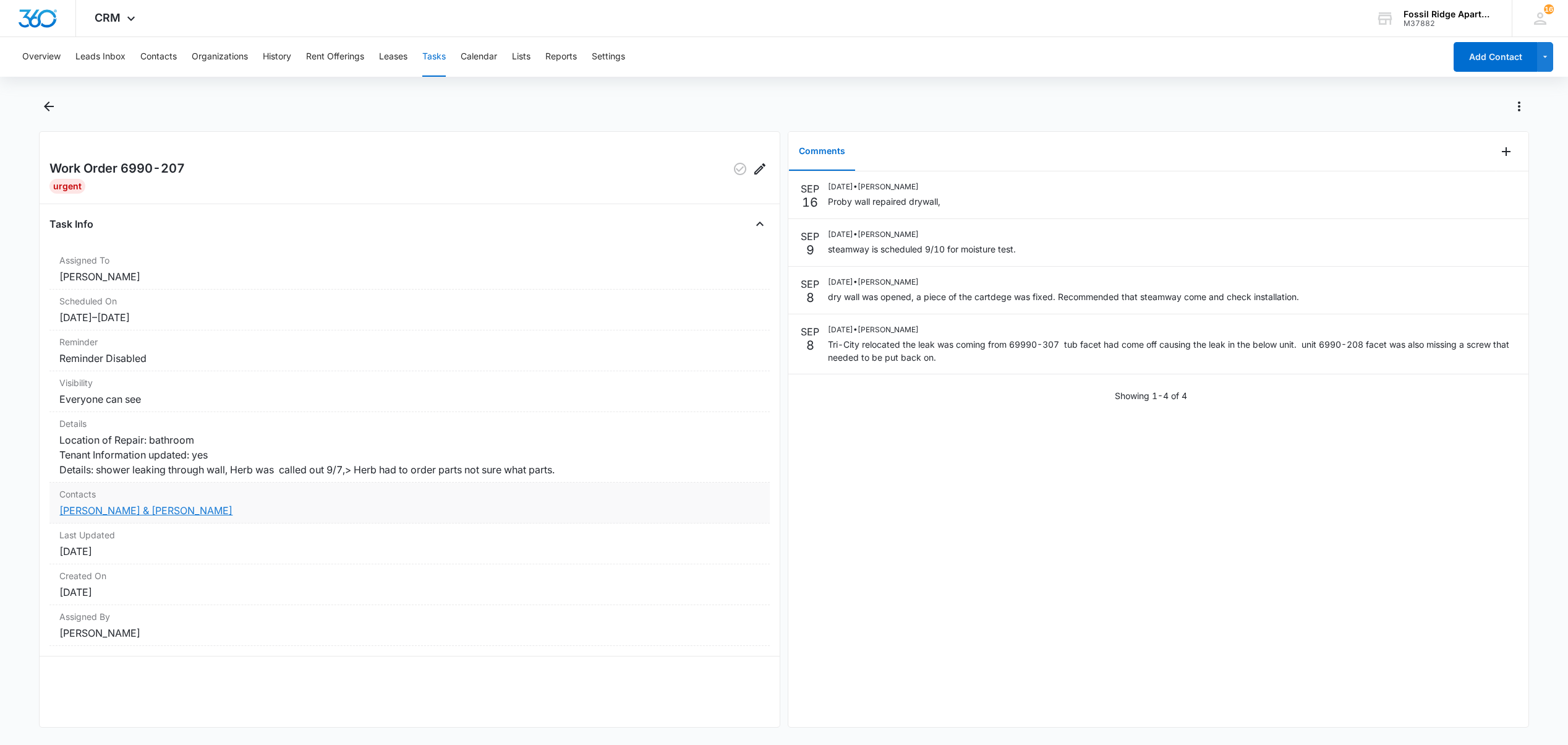
click at [161, 516] on link "[PERSON_NAME] & [PERSON_NAME]" at bounding box center [145, 510] width 173 height 12
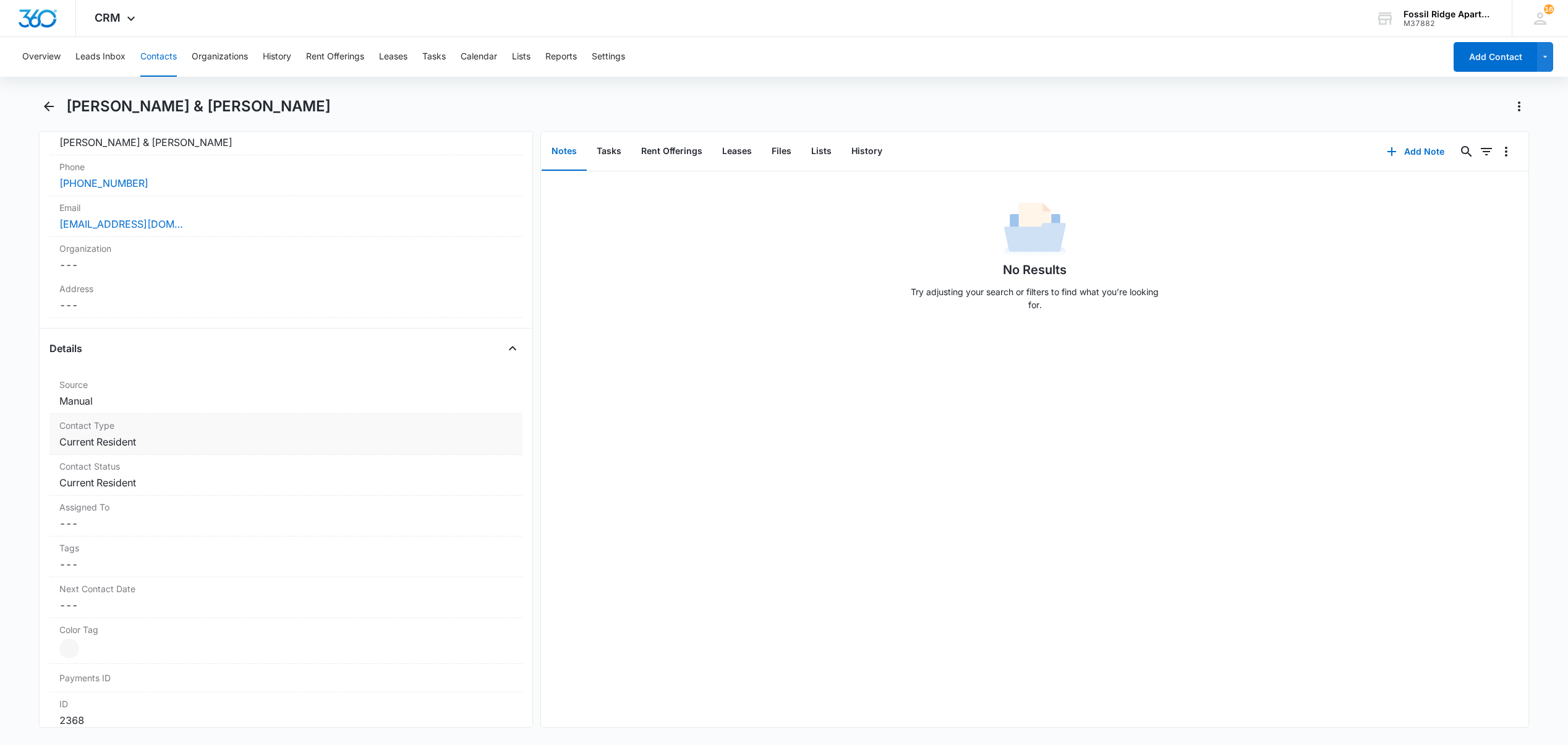
scroll to position [248, 0]
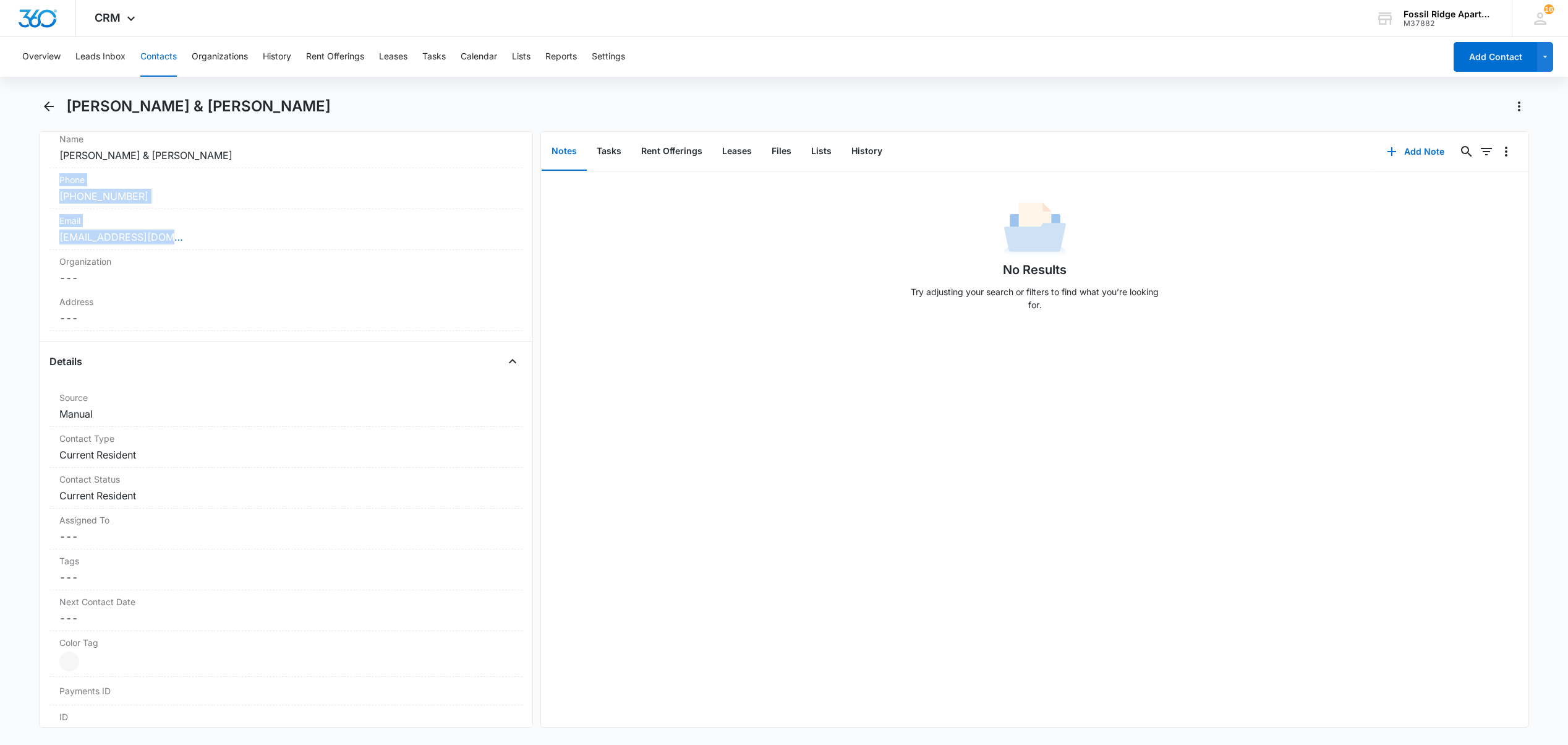
drag, startPoint x: 519, startPoint y: 240, endPoint x: 532, endPoint y: 166, distance: 75.1
click at [532, 166] on div "Remove LB [PERSON_NAME] & [PERSON_NAME] Contact Info Name Cancel Save Changes […" at bounding box center [286, 429] width 494 height 596
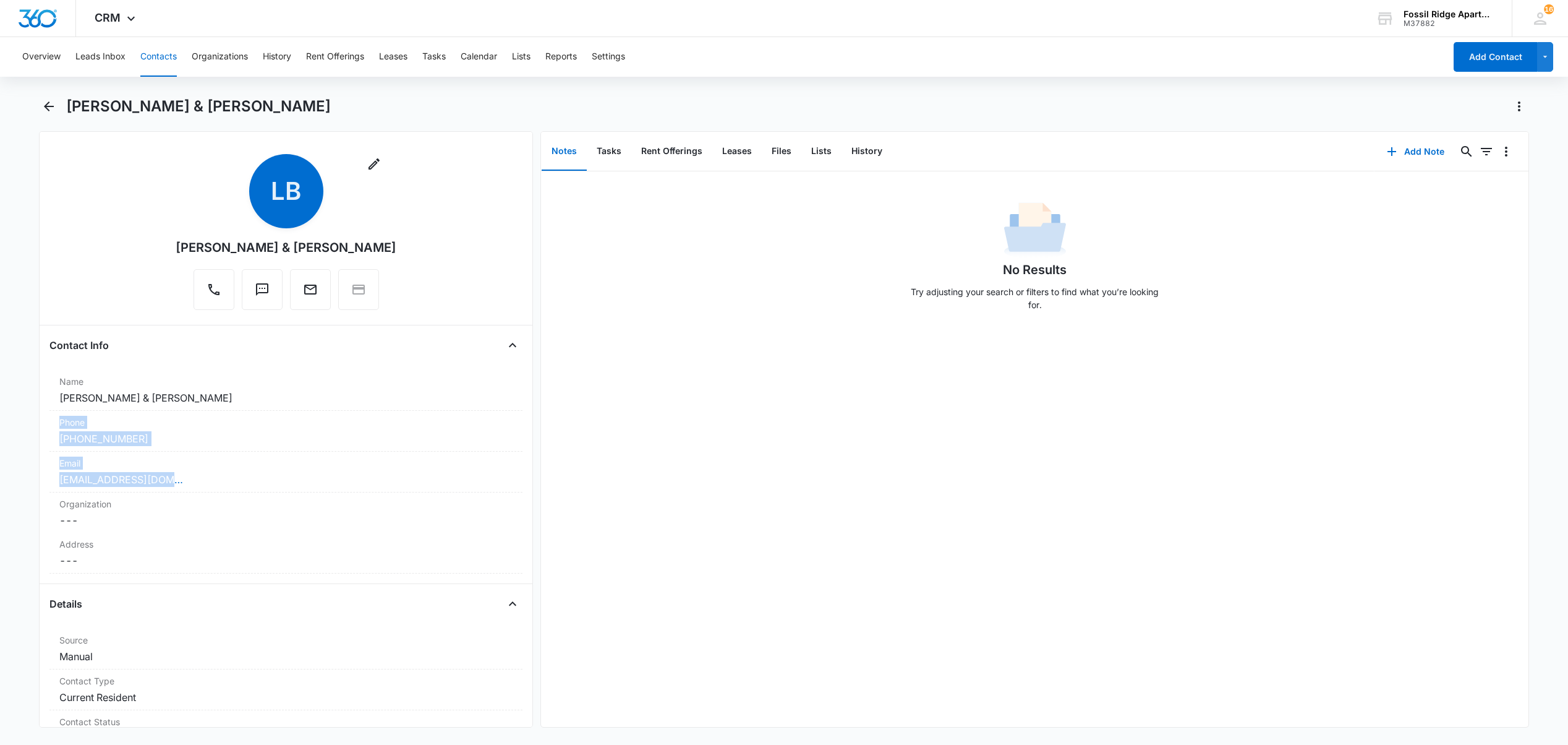
scroll to position [0, 0]
click at [600, 147] on button "Tasks" at bounding box center [609, 151] width 44 height 38
